Goal: Task Accomplishment & Management: Use online tool/utility

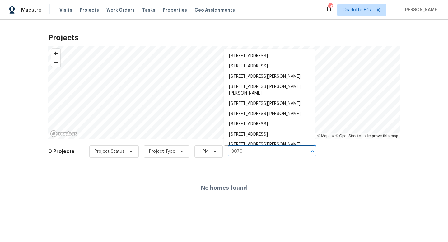
type input "30706"
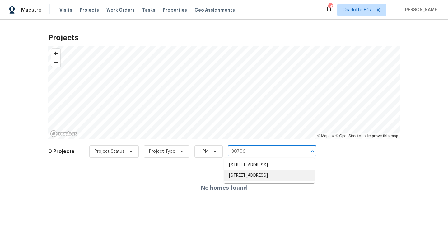
click at [238, 181] on li "[STREET_ADDRESS]" at bounding box center [269, 175] width 90 height 10
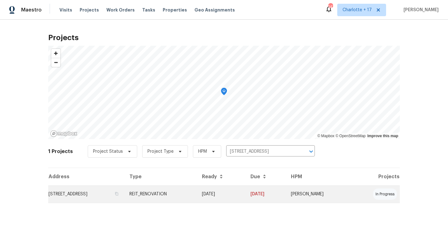
click at [197, 194] on td "REIT_RENOVATION" at bounding box center [160, 193] width 72 height 17
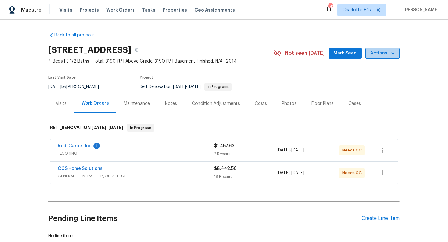
click at [381, 57] on span "Actions" at bounding box center [382, 53] width 25 height 8
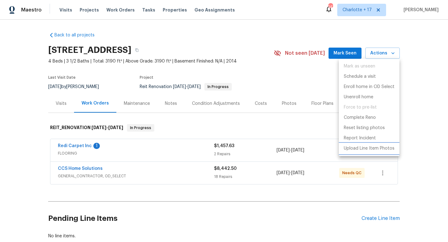
click at [371, 145] on p "Upload Line Item Photos" at bounding box center [369, 148] width 51 height 7
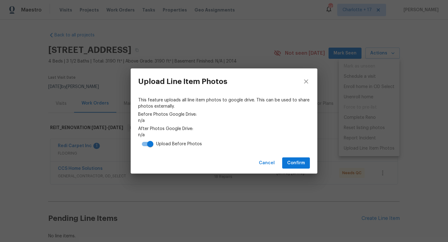
click at [150, 145] on input "checkbox" at bounding box center [149, 144] width 35 height 12
checkbox input "false"
click at [297, 167] on button "Confirm" at bounding box center [296, 163] width 28 height 12
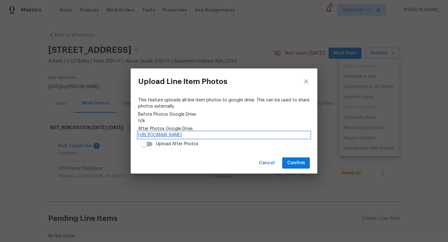
click at [174, 136] on link "[URL][DOMAIN_NAME]" at bounding box center [224, 135] width 172 height 6
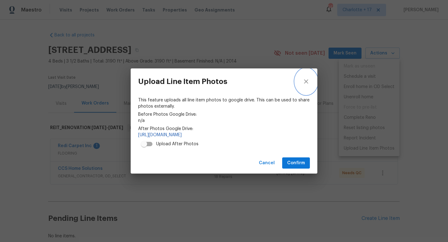
click at [305, 76] on button "close" at bounding box center [306, 81] width 22 height 26
